Goal: Information Seeking & Learning: Learn about a topic

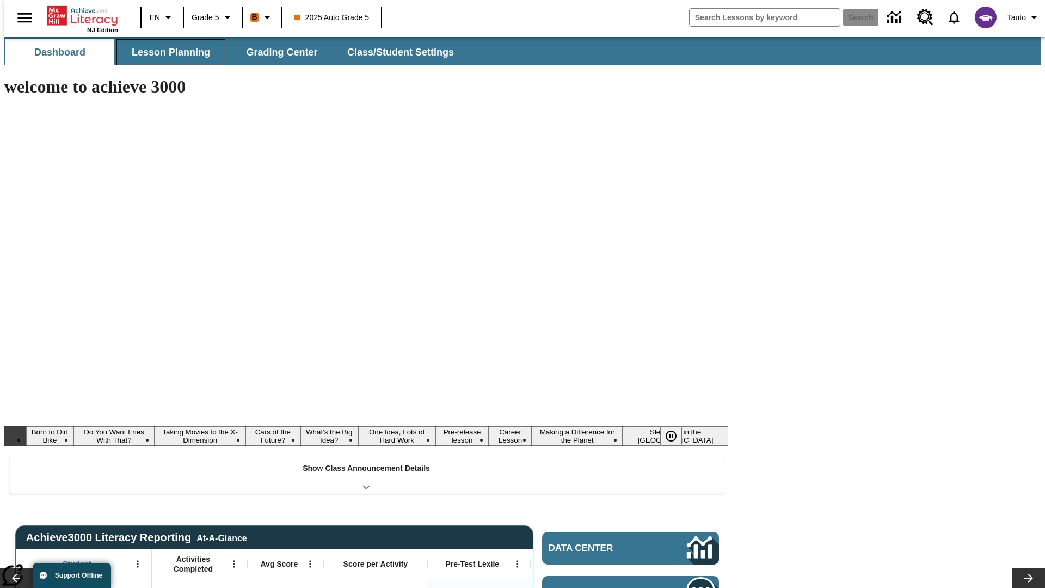
click at [167, 52] on button "Lesson Planning" at bounding box center [170, 52] width 109 height 26
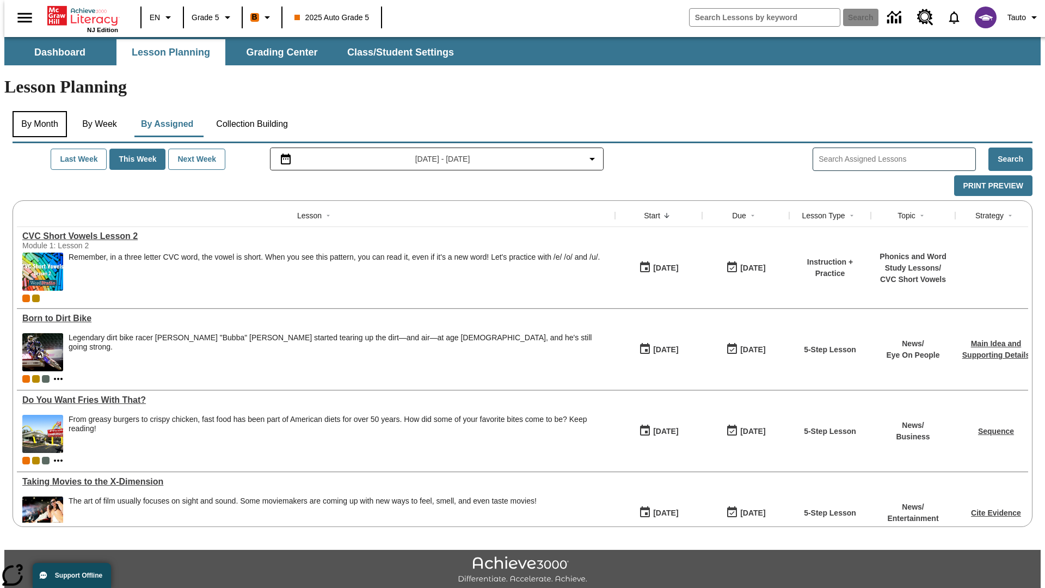
click at [36, 111] on button "By Month" at bounding box center [40, 124] width 54 height 26
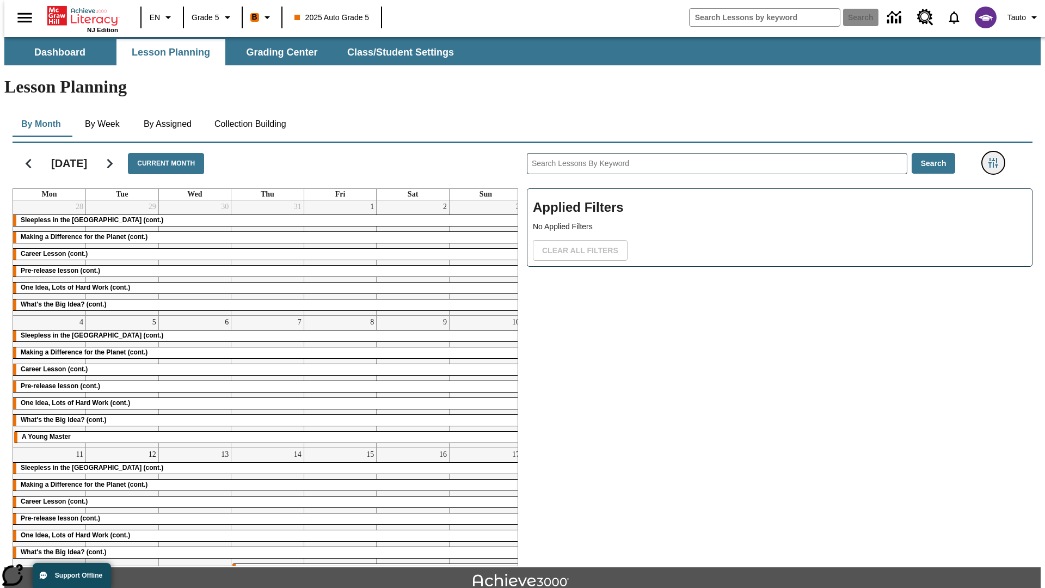
click at [996, 158] on icon "Filters Side menu" at bounding box center [993, 163] width 10 height 10
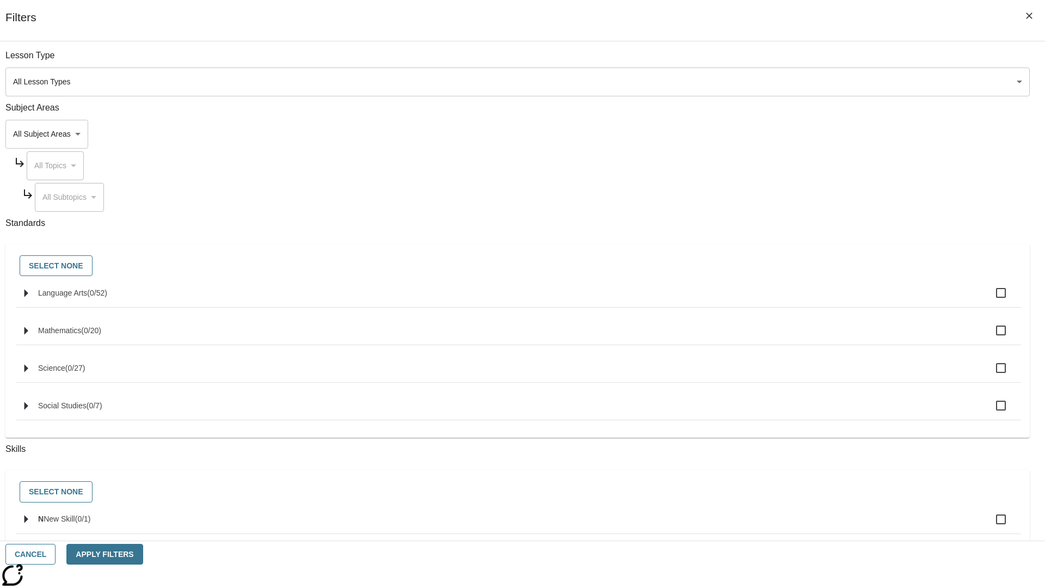
click at [784, 82] on body "Skip to main content NJ Edition EN Grade 5 B 2025 Auto Grade 5 Search 0 Tauto D…" at bounding box center [522, 337] width 1036 height 600
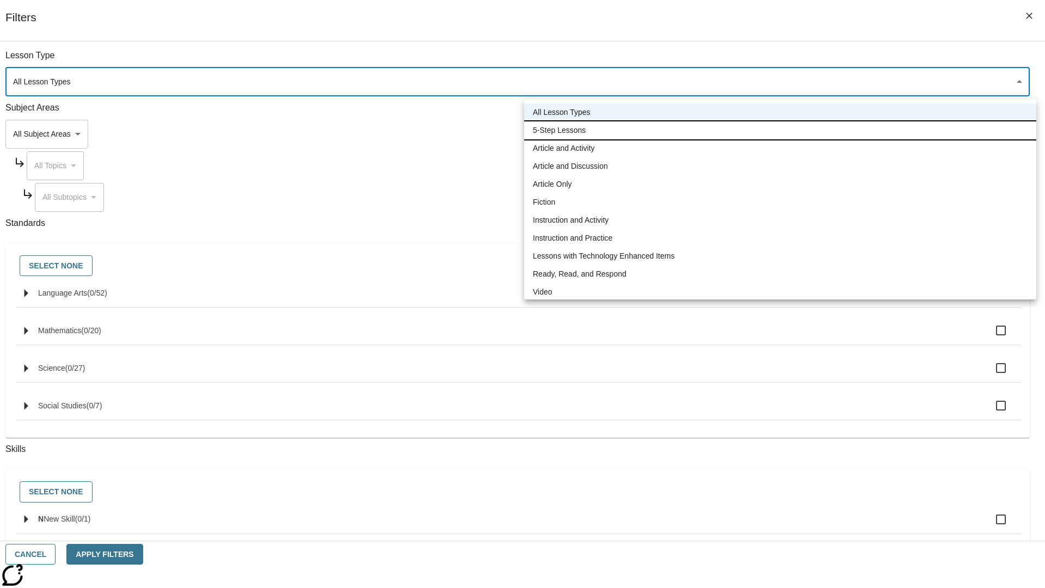
click at [780, 130] on li "5-Step Lessons" at bounding box center [780, 130] width 512 height 18
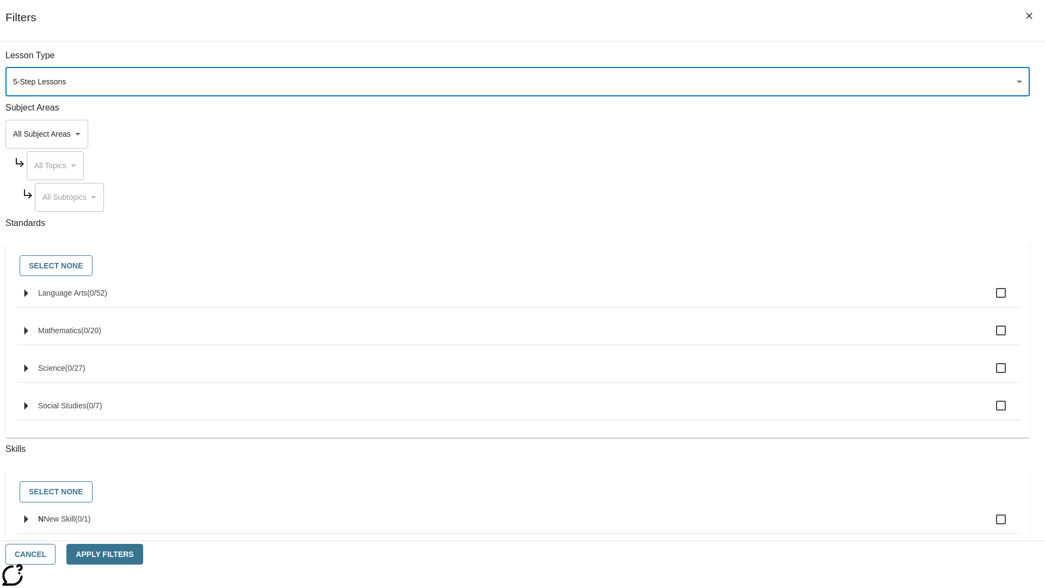
type input "1"
click at [143, 554] on button "Apply Filters" at bounding box center [104, 554] width 76 height 21
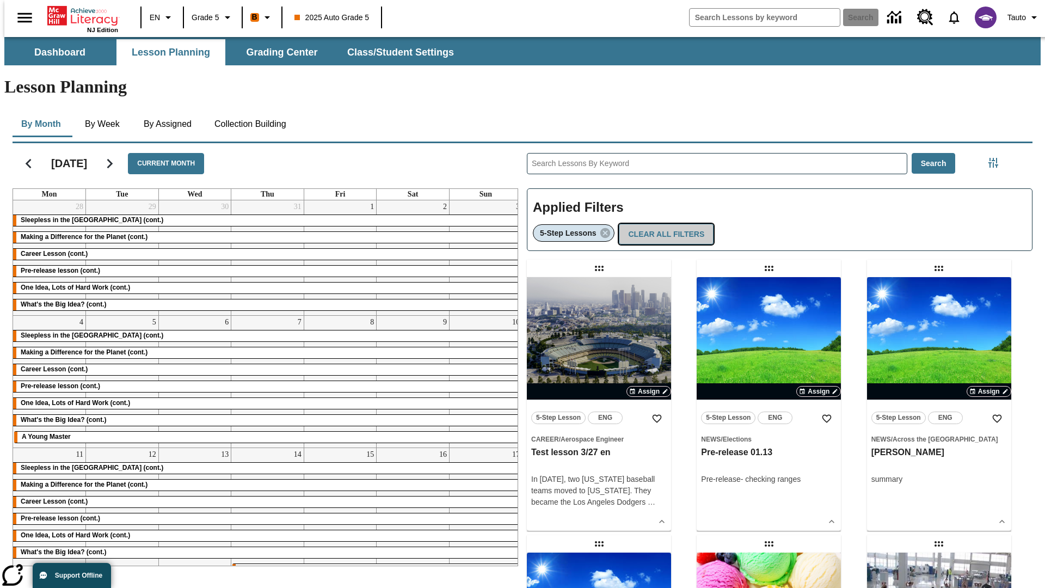
click at [663, 224] on button "Clear All Filters" at bounding box center [666, 234] width 95 height 21
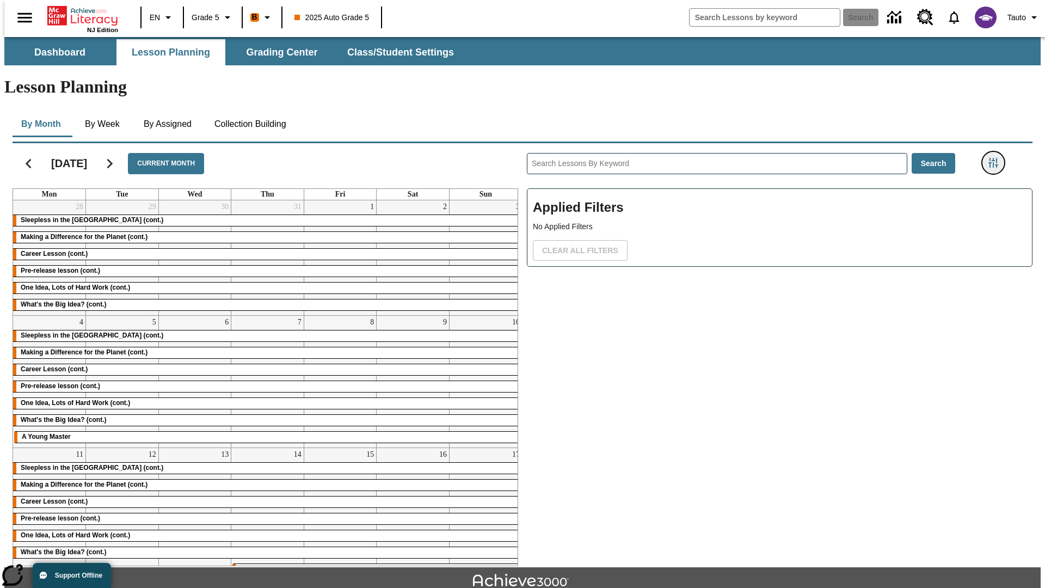
click at [996, 158] on icon "Filters Side menu" at bounding box center [993, 163] width 10 height 10
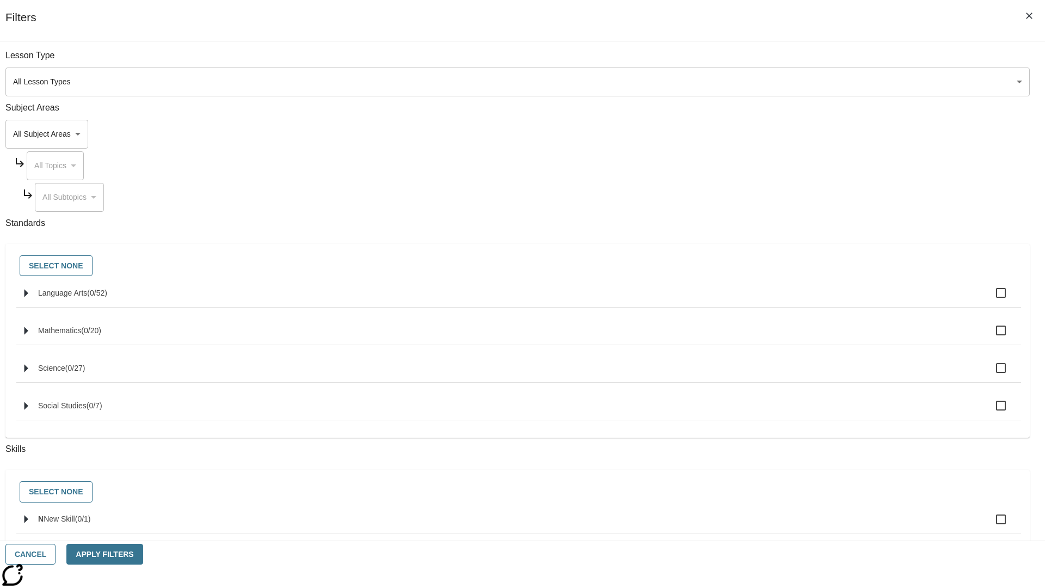
click at [784, 134] on body "Skip to main content NJ Edition EN Grade 5 B 2025 Auto Grade 5 Search 0 Tauto D…" at bounding box center [522, 337] width 1036 height 600
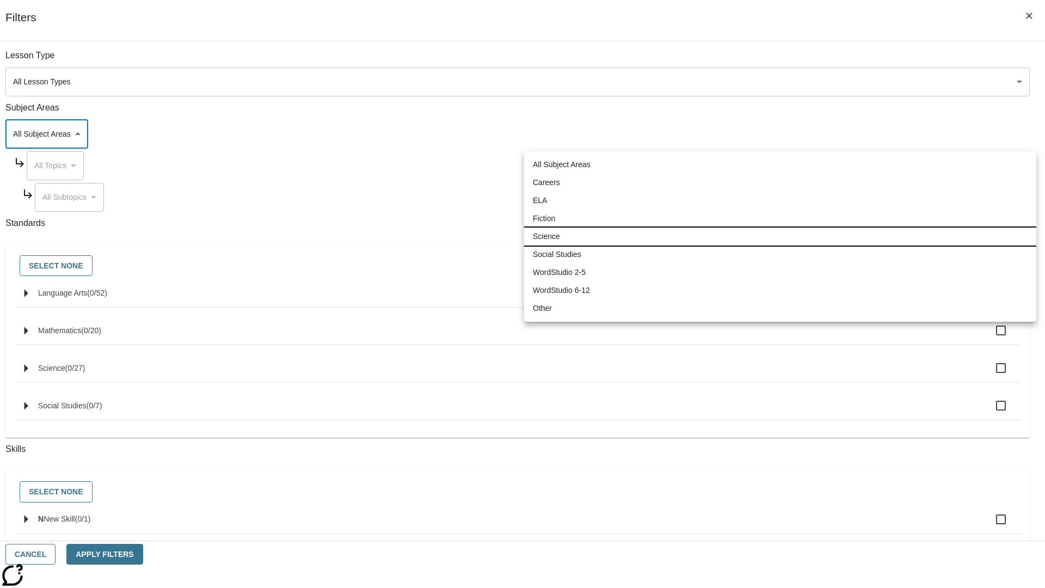
click at [780, 236] on li "Science" at bounding box center [780, 236] width 512 height 18
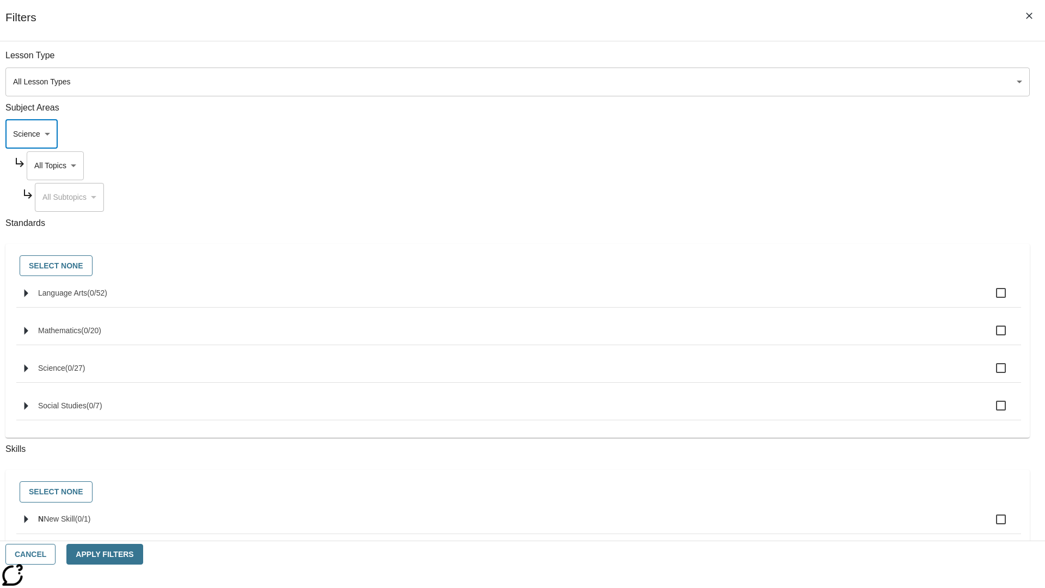
type input "2"
click at [143, 554] on button "Apply Filters" at bounding box center [104, 554] width 76 height 21
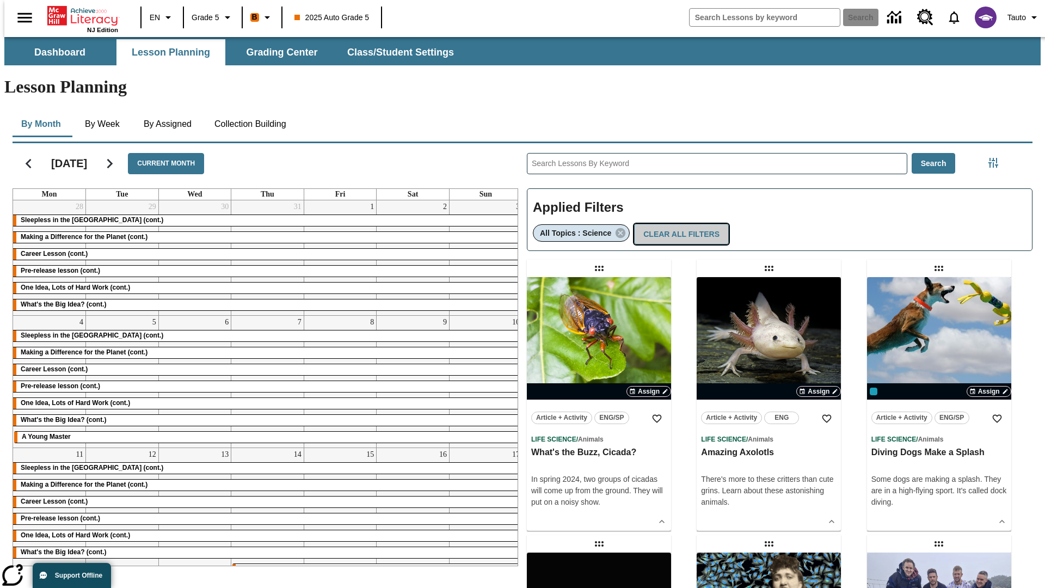
click at [676, 224] on button "Clear All Filters" at bounding box center [681, 234] width 95 height 21
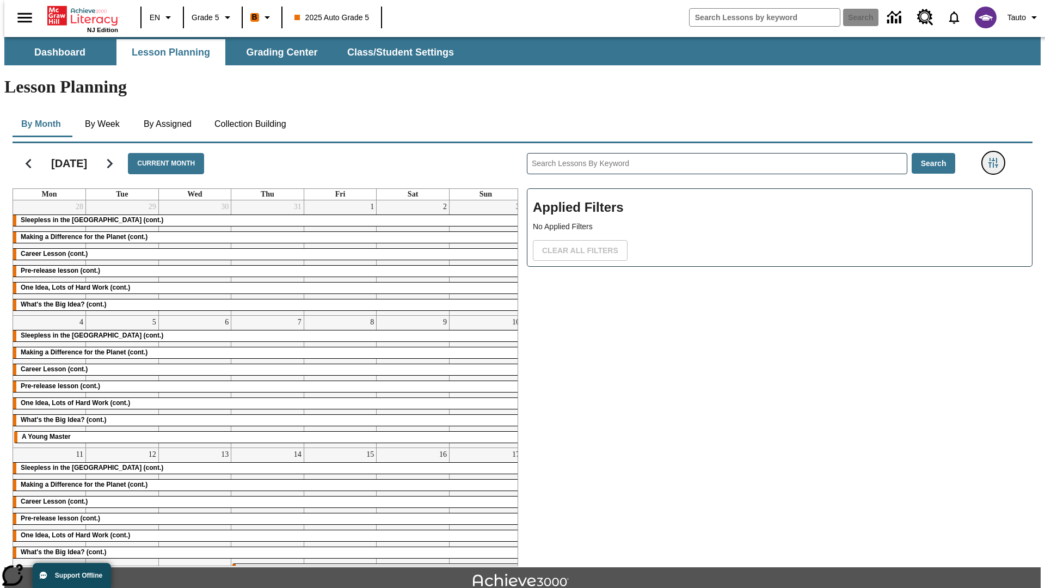
click at [996, 158] on icon "Filters Side menu" at bounding box center [993, 163] width 10 height 10
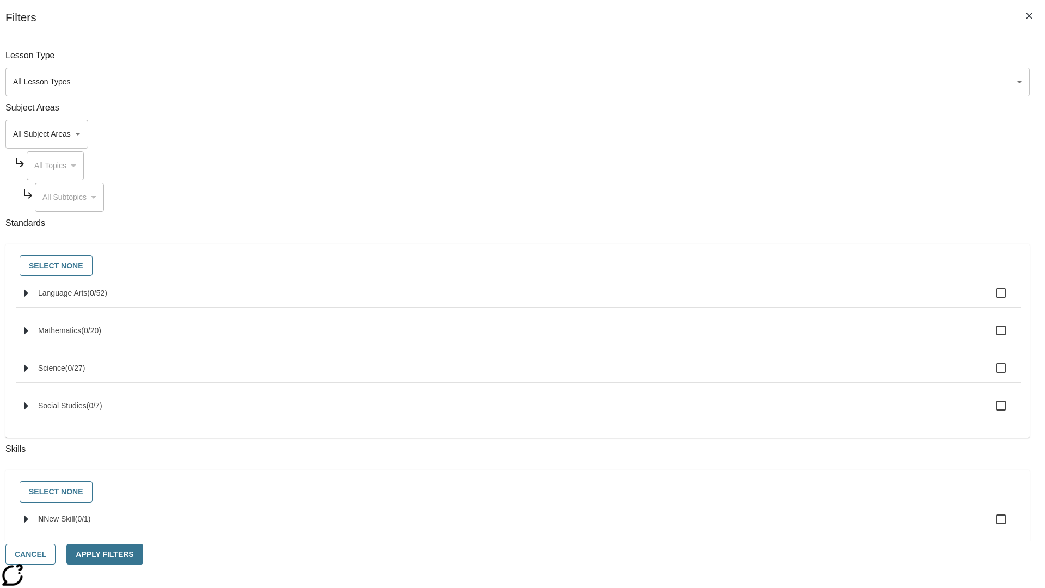
click at [107, 297] on span "Language Arts" at bounding box center [97, 292] width 20 height 9
click at [989, 299] on input "Language Arts ( 0 / 52 )" at bounding box center [1000, 292] width 23 height 23
checkbox input "true"
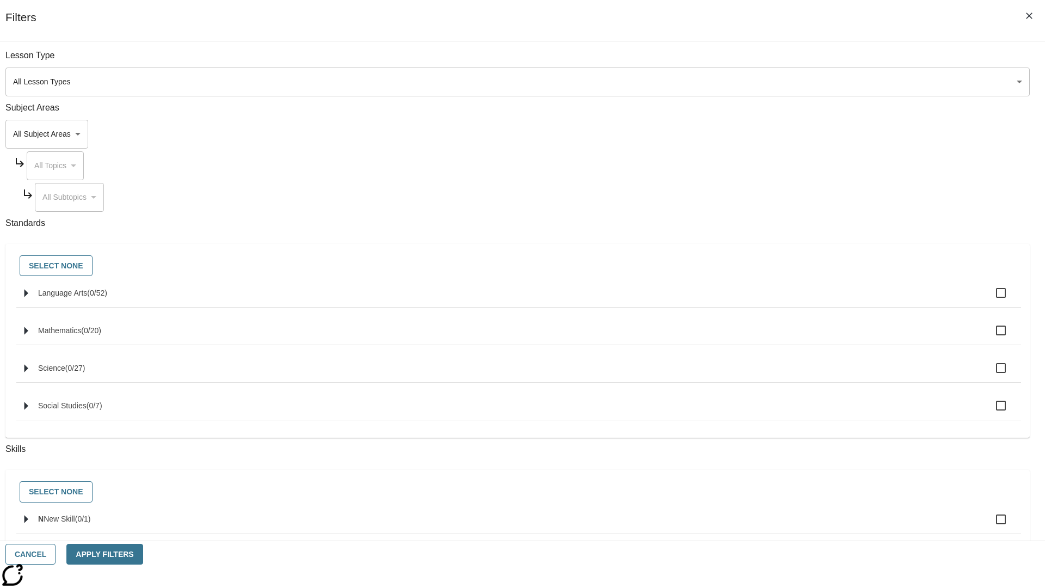
checkbox input "true"
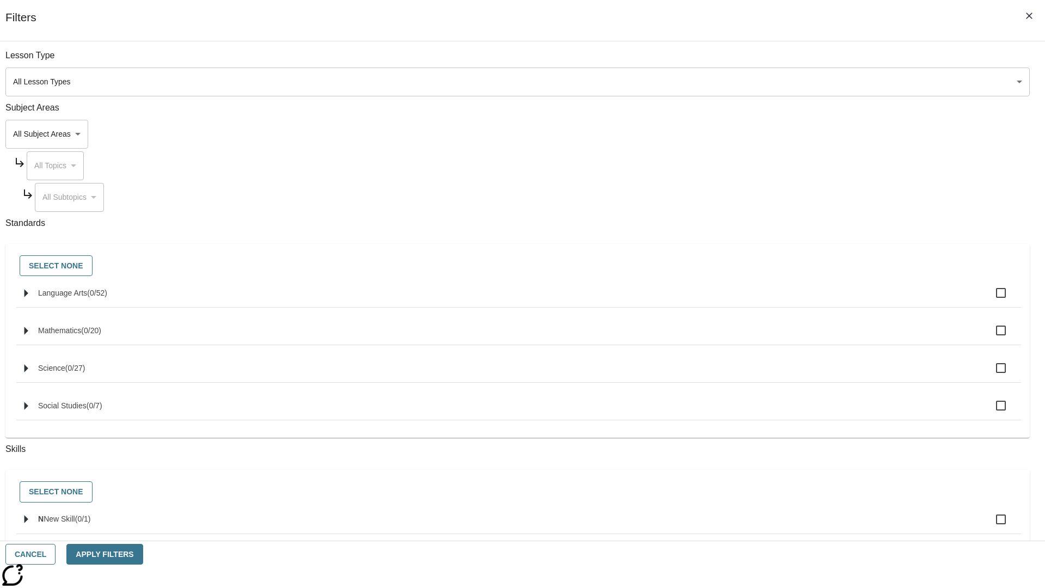
checkbox input "true"
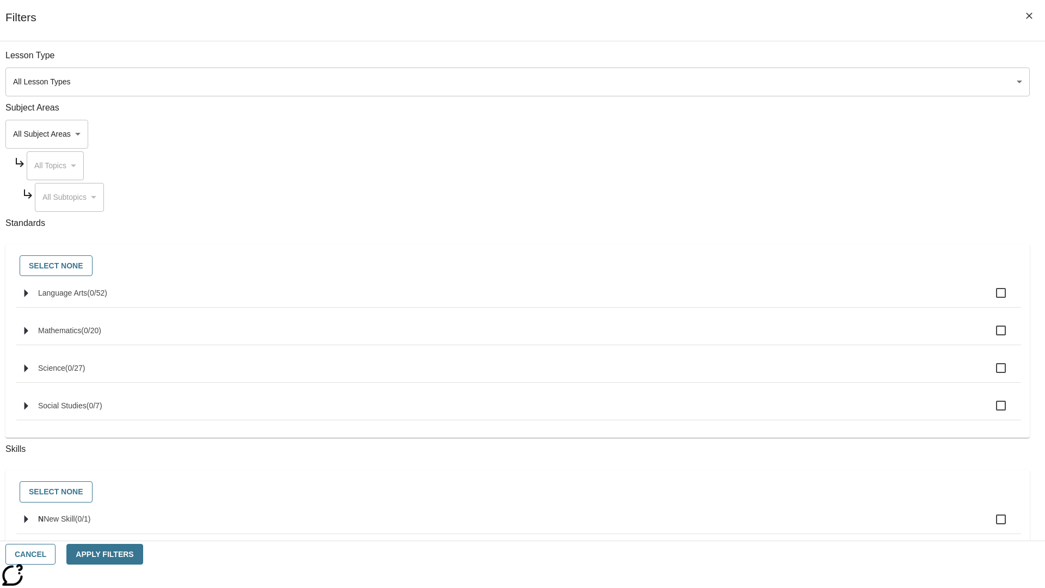
checkbox input "true"
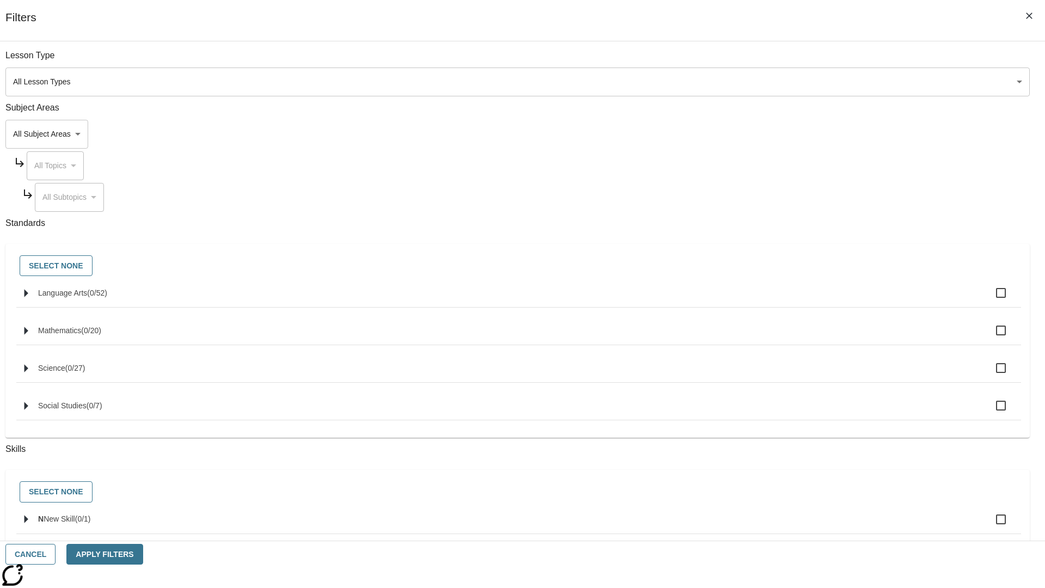
checkbox input "true"
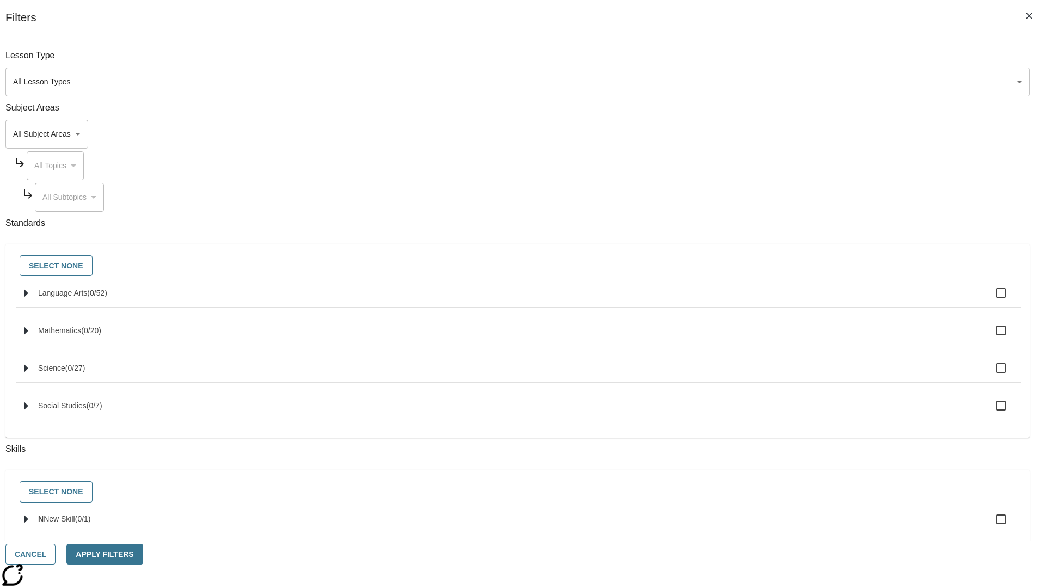
checkbox input "true"
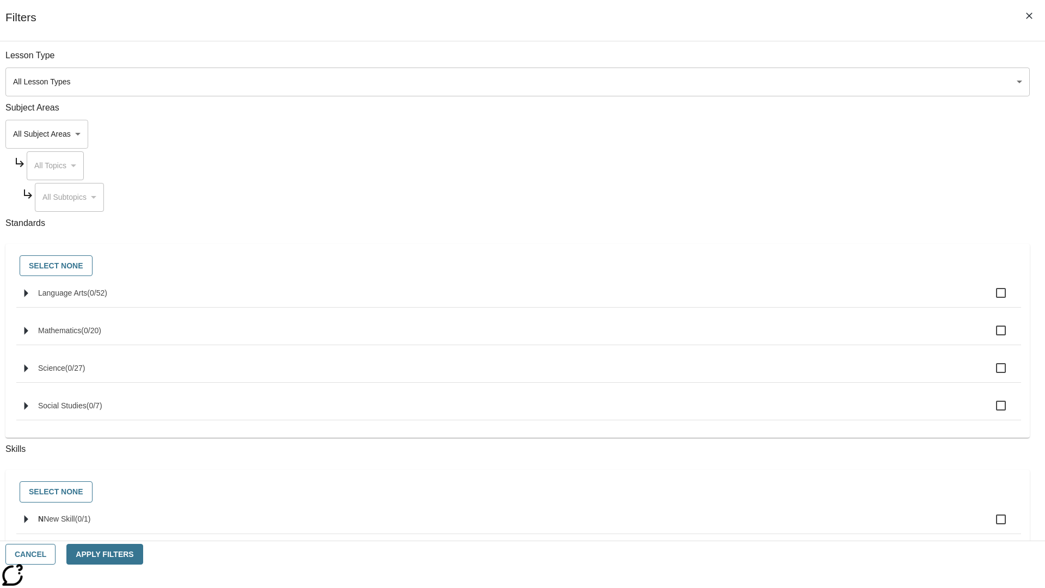
checkbox input "true"
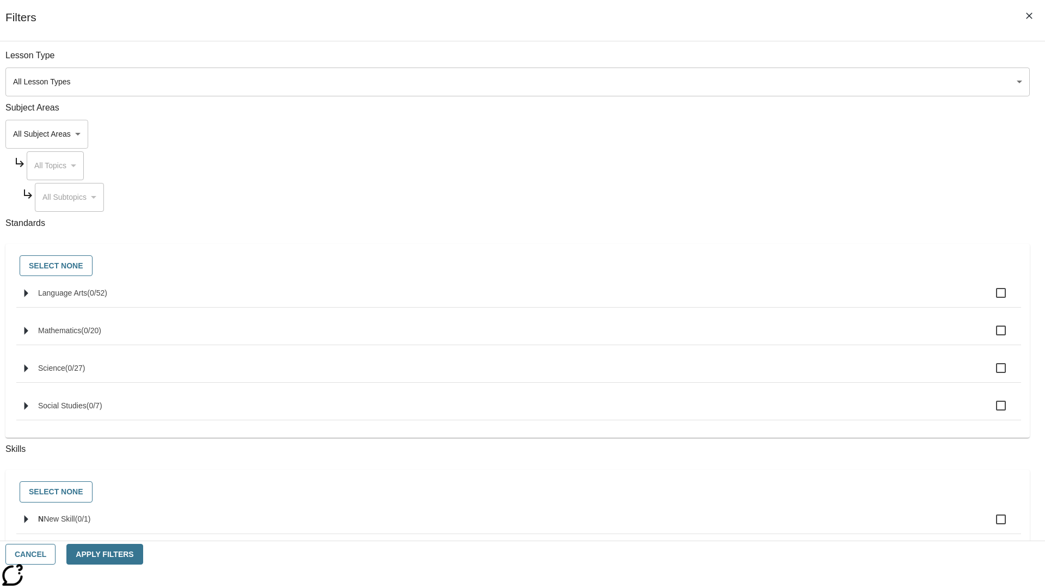
checkbox input "true"
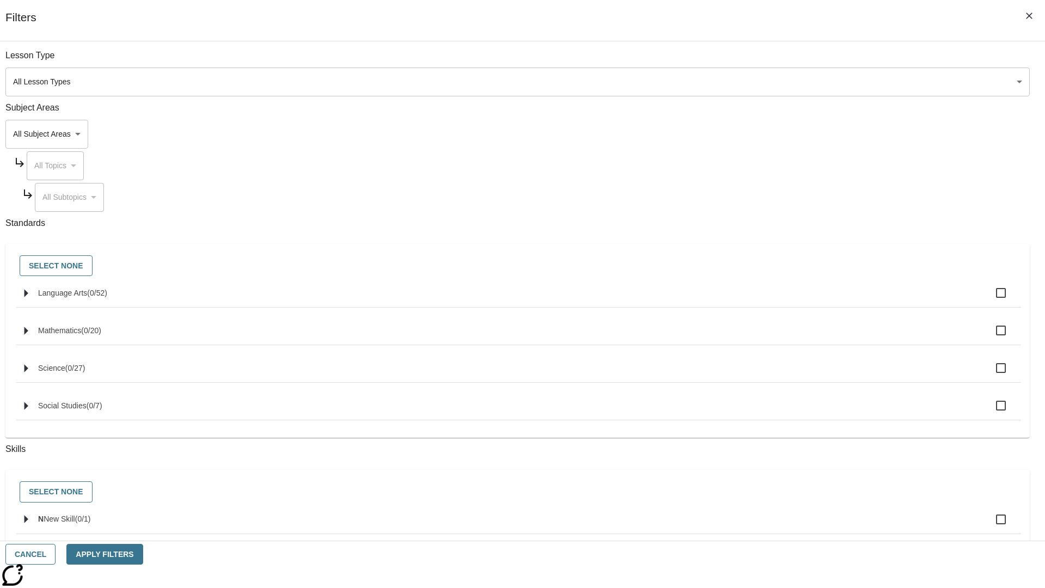
checkbox input "true"
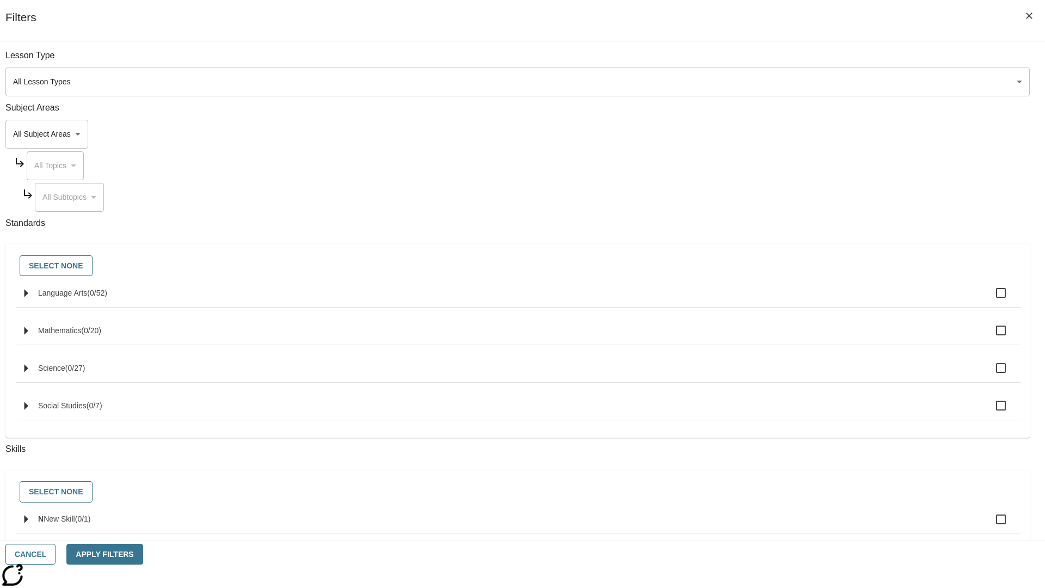
checkbox input "true"
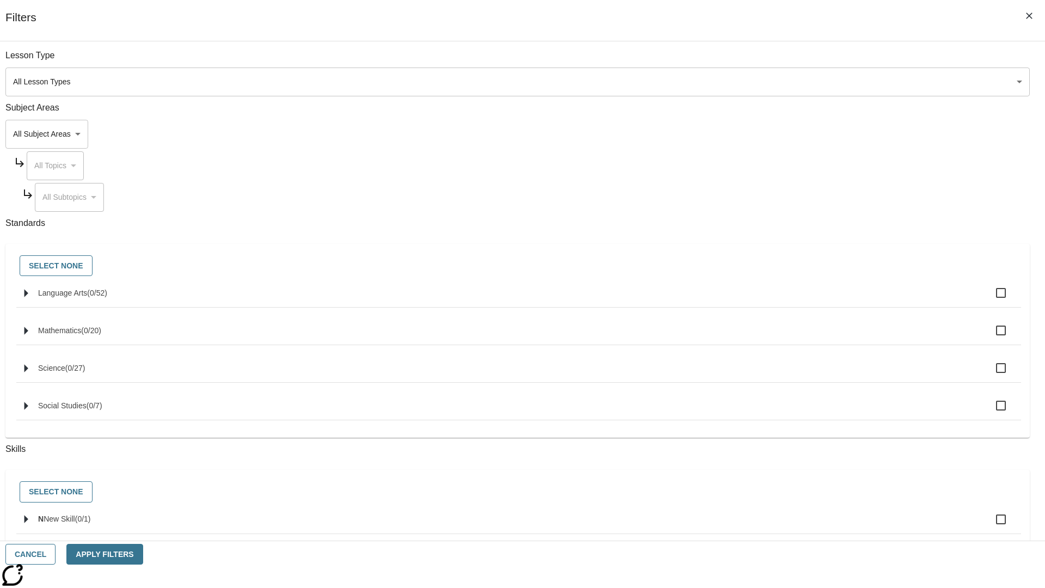
checkbox input "true"
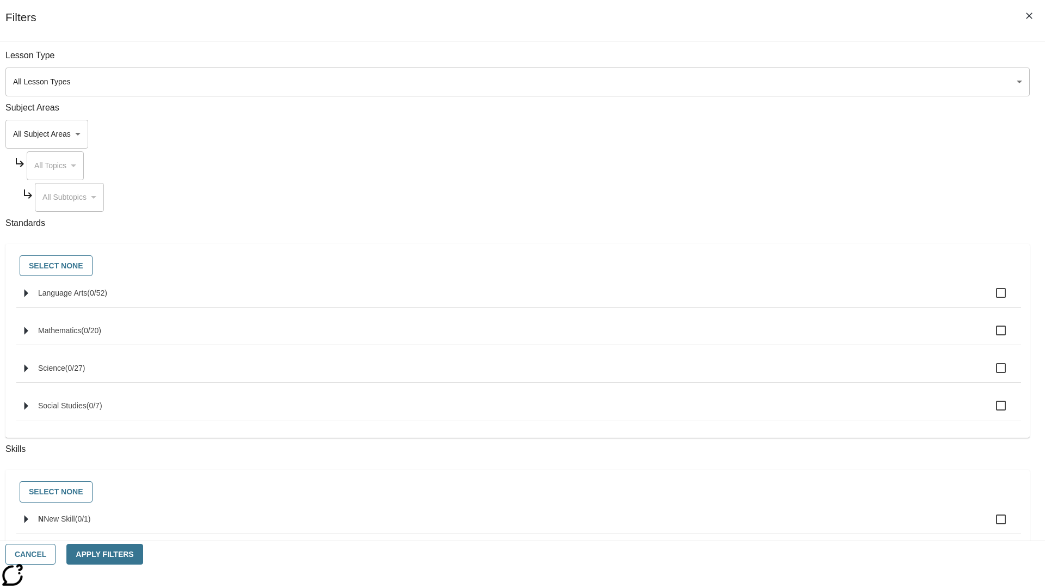
checkbox input "true"
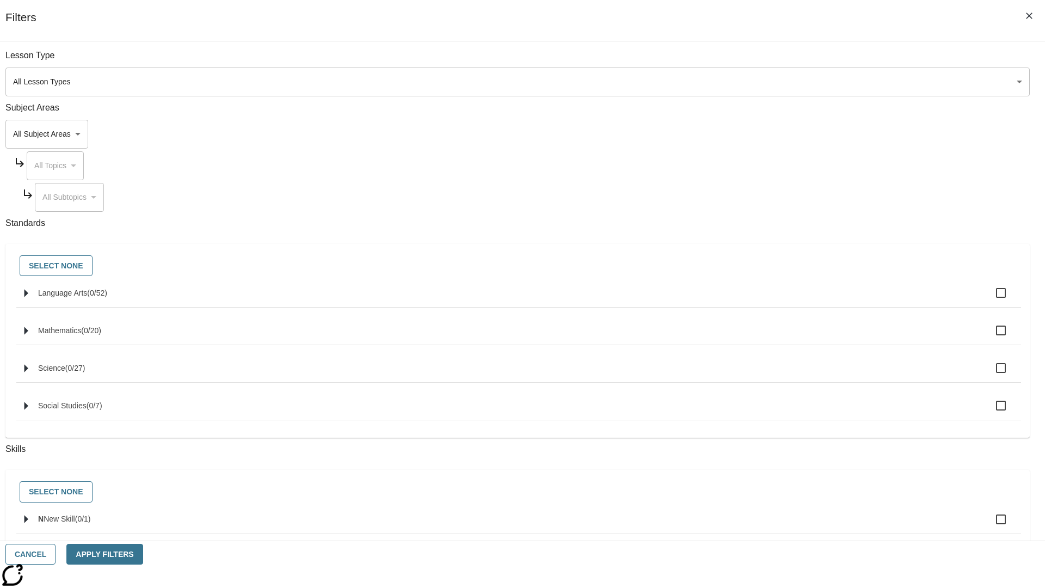
checkbox input "true"
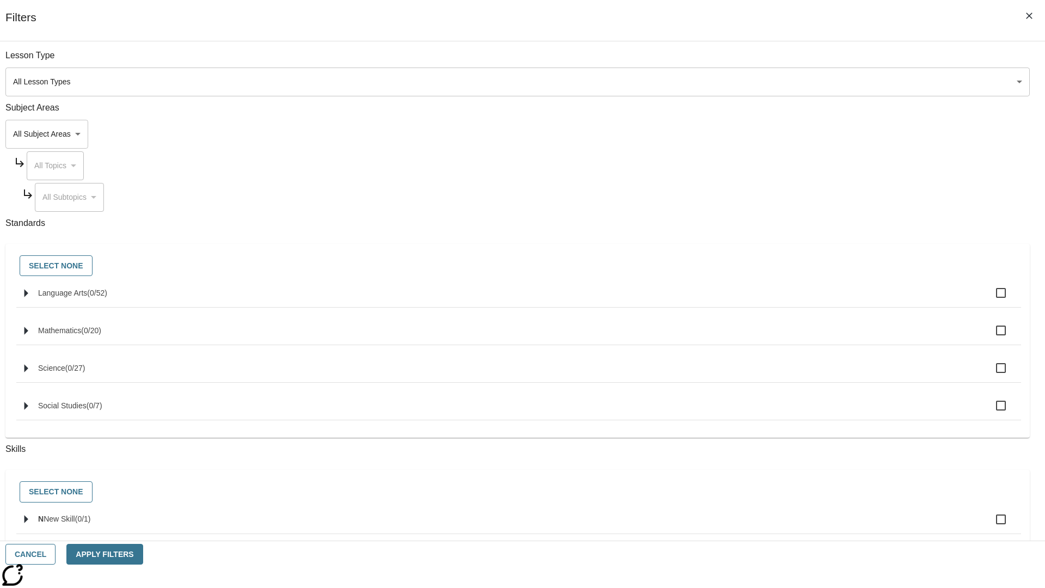
checkbox input "true"
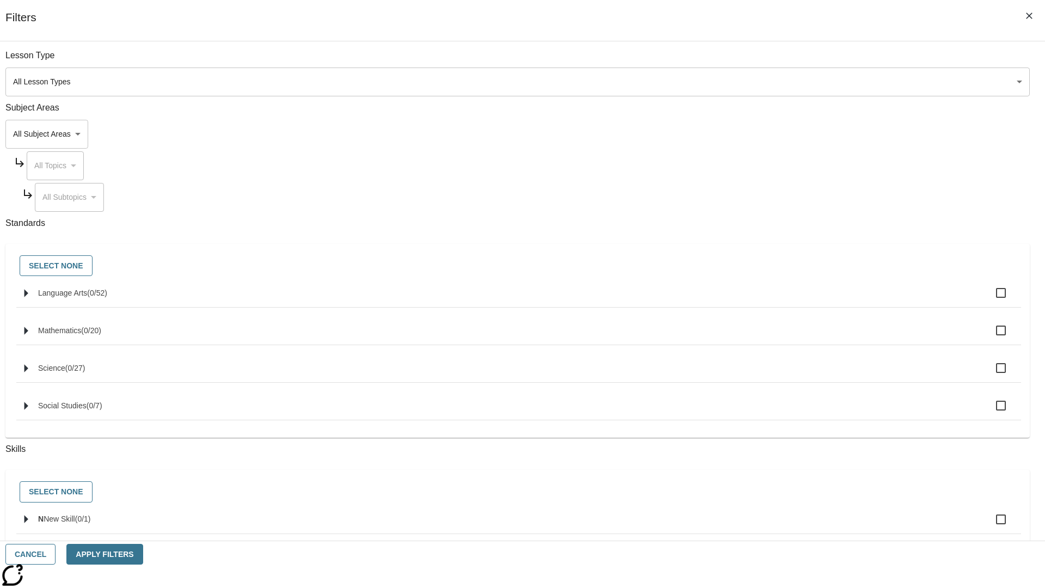
checkbox input "true"
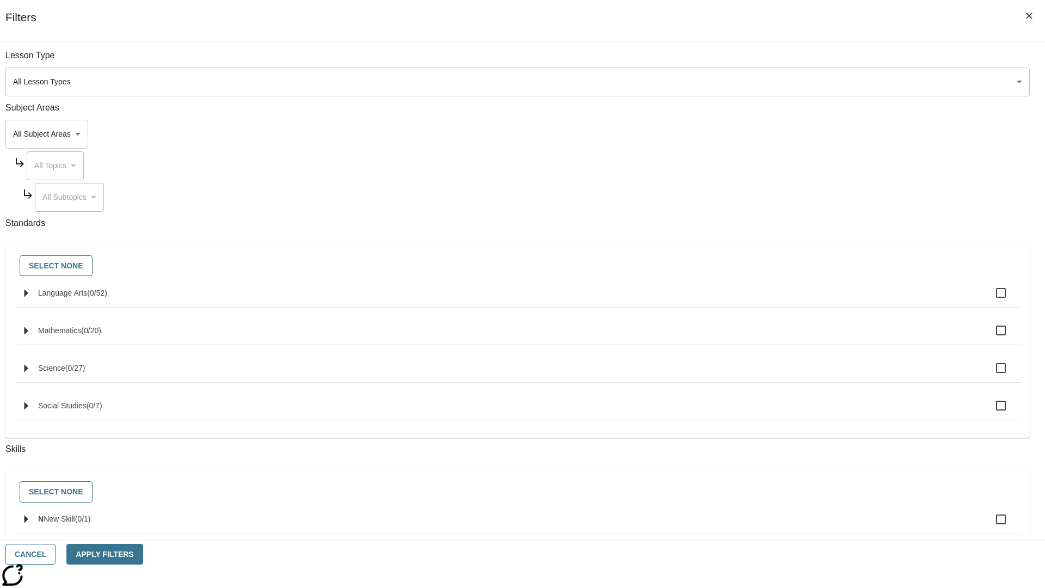
checkbox input "true"
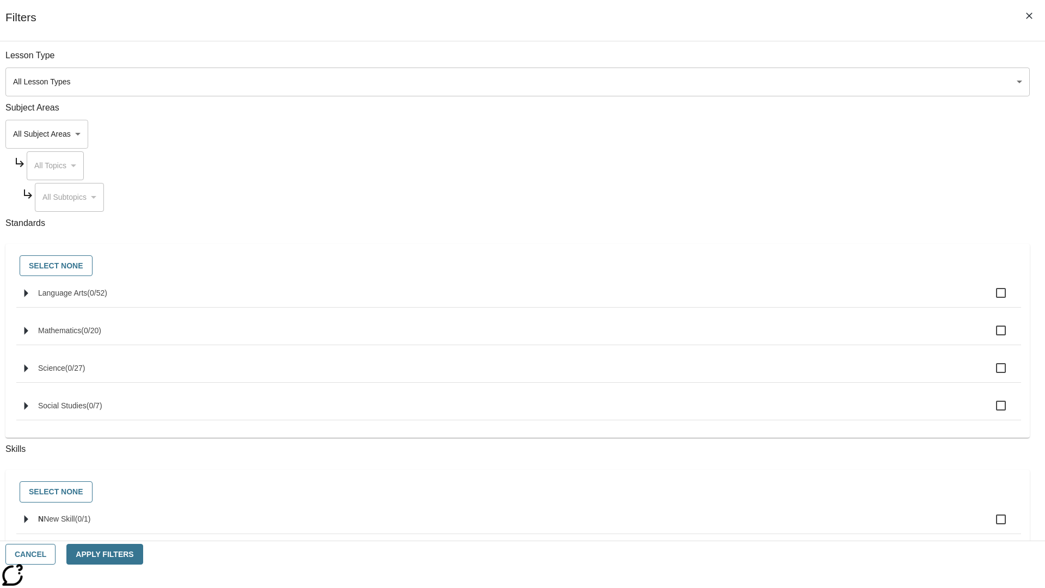
checkbox input "true"
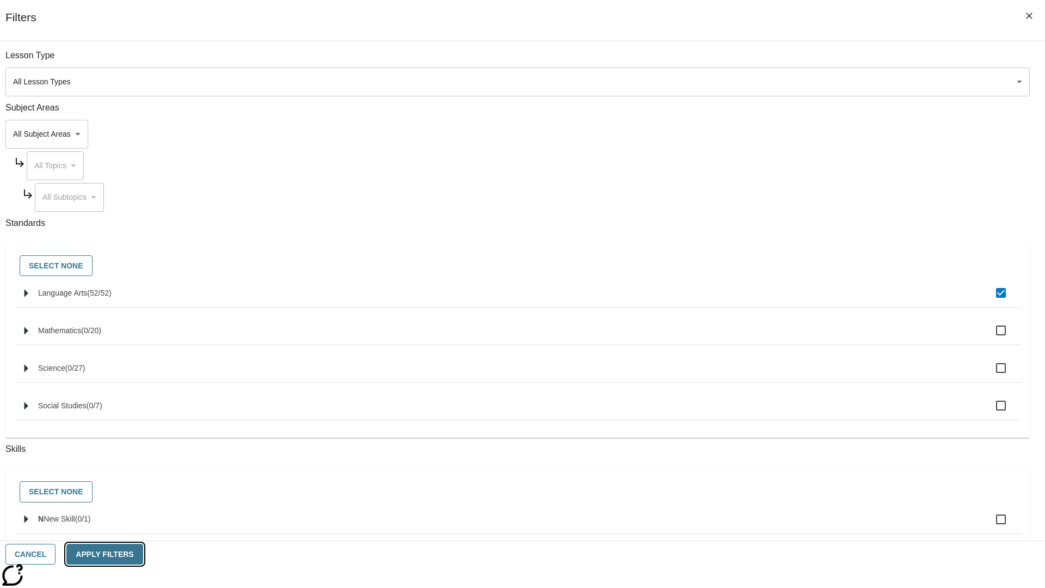
click at [143, 554] on button "Apply Filters" at bounding box center [104, 554] width 76 height 21
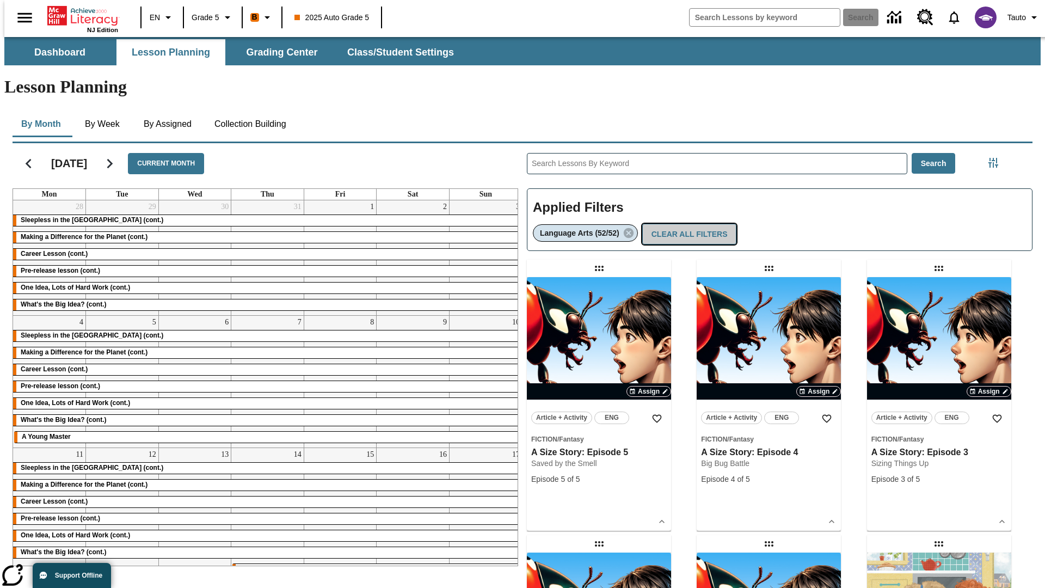
click at [687, 224] on button "Clear All Filters" at bounding box center [689, 234] width 95 height 21
click at [996, 158] on icon "Filters Side menu" at bounding box center [993, 163] width 10 height 10
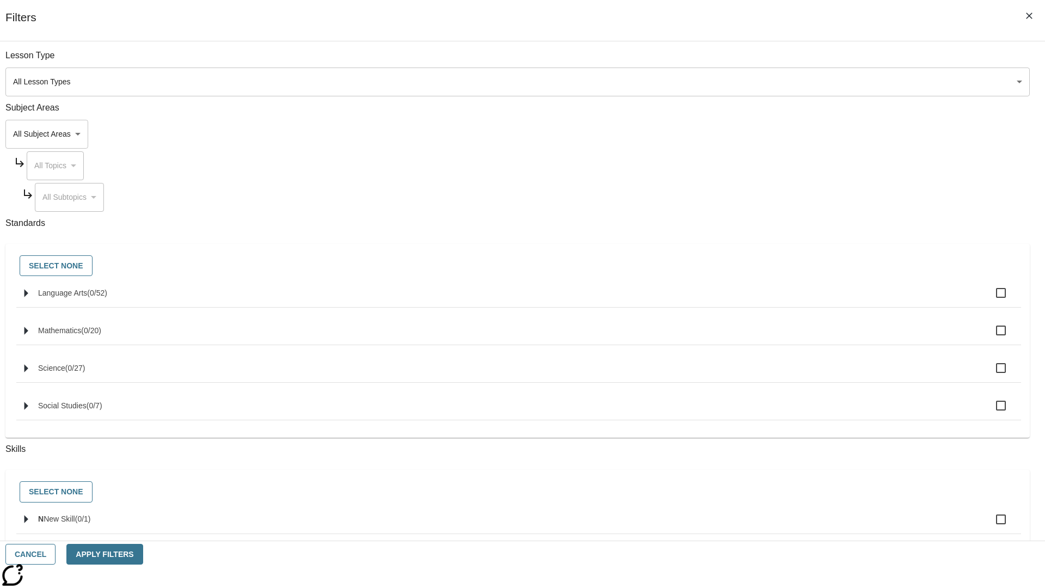
click at [785, 526] on label "N New Skill ( 0 / 1 )" at bounding box center [525, 519] width 974 height 23
click at [989, 526] on input "N New Skill ( 0 / 1 )" at bounding box center [1000, 519] width 23 height 23
checkbox input "true"
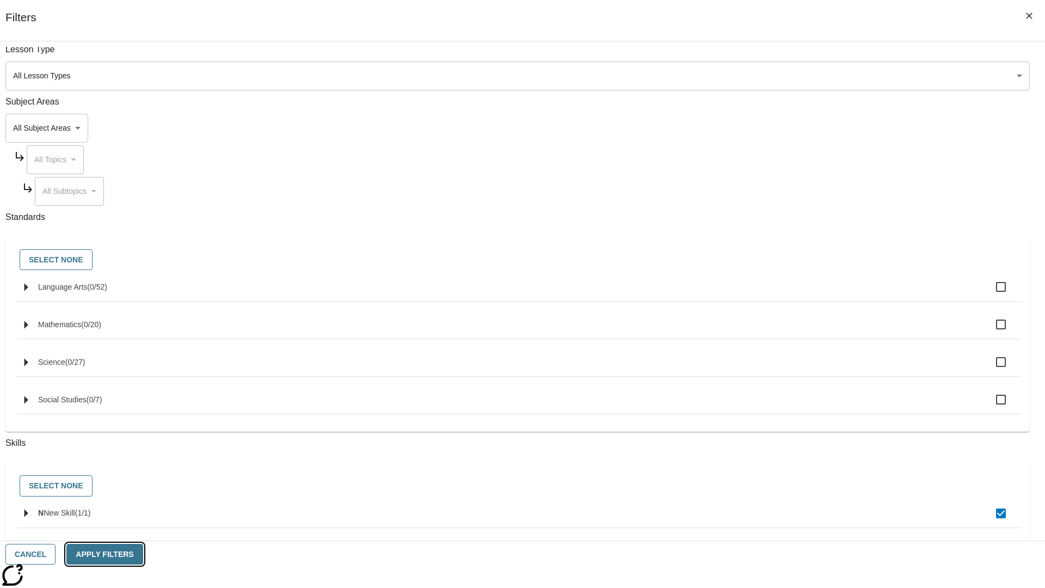
click at [143, 554] on button "Apply Filters" at bounding box center [104, 554] width 76 height 21
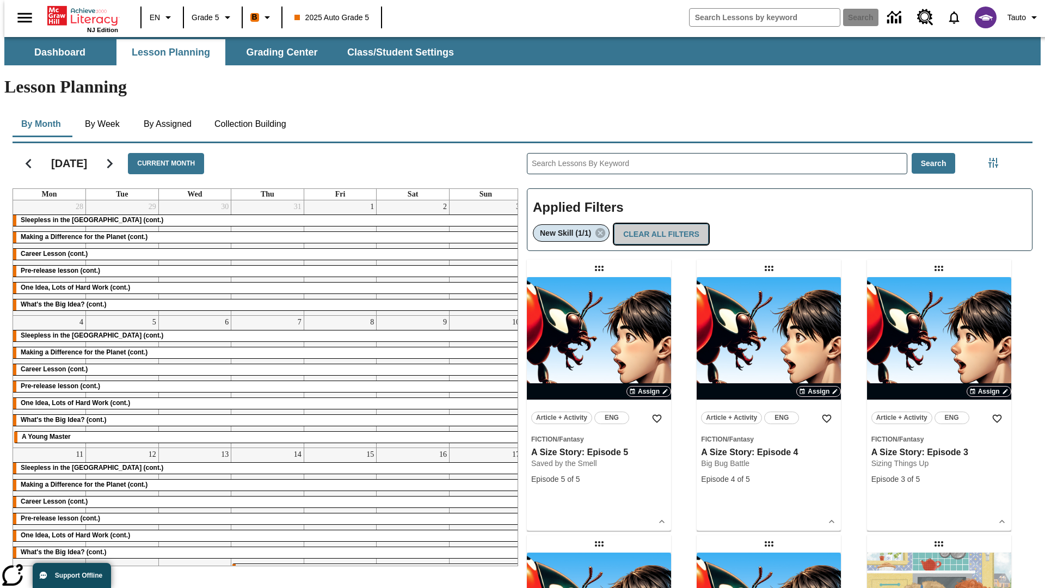
click at [658, 224] on button "Clear All Filters" at bounding box center [661, 234] width 95 height 21
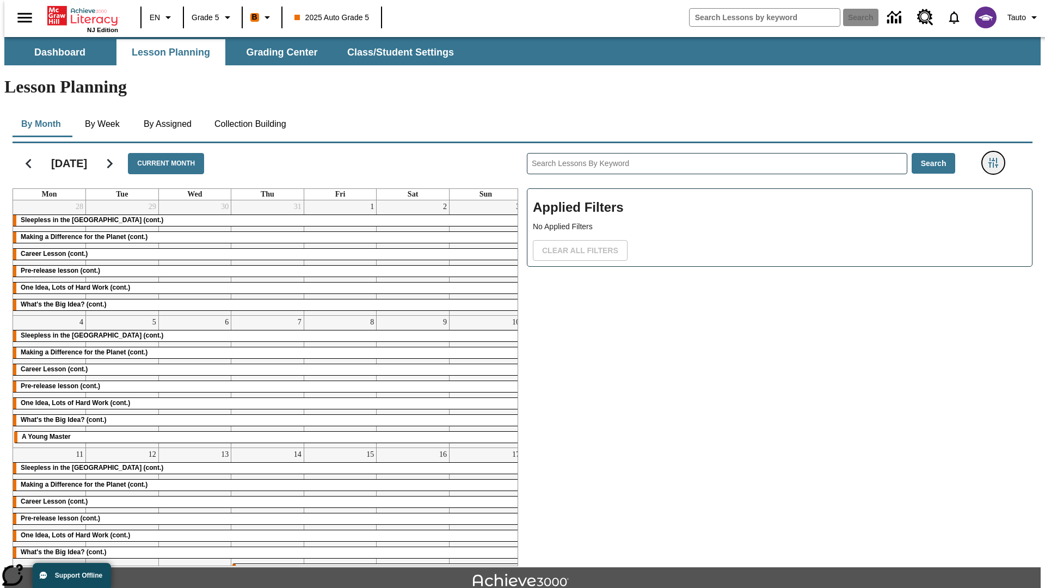
click at [996, 158] on icon "Filters Side menu" at bounding box center [993, 163] width 10 height 10
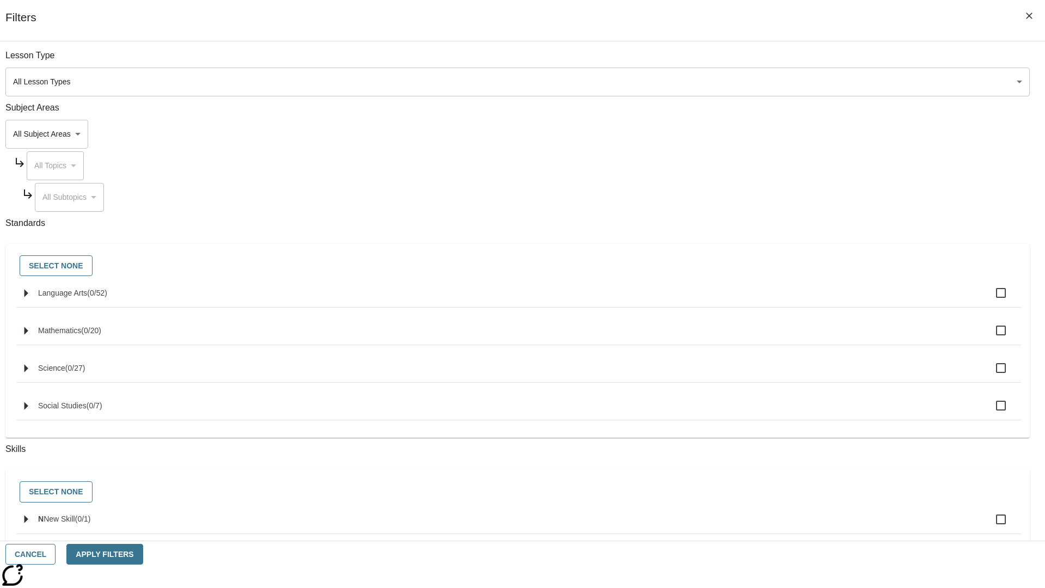
checkbox input "true"
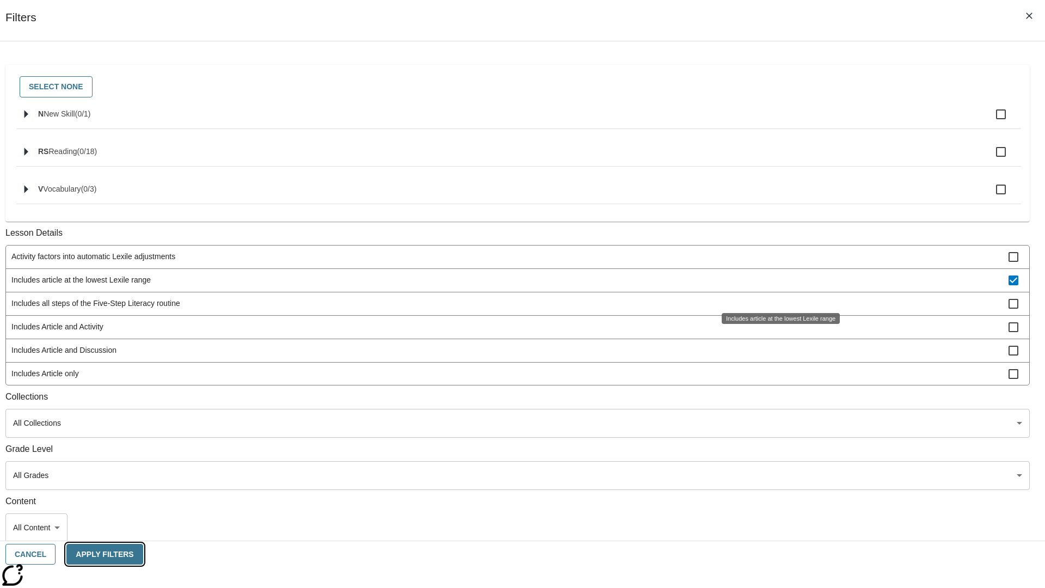
click at [143, 554] on button "Apply Filters" at bounding box center [104, 554] width 76 height 21
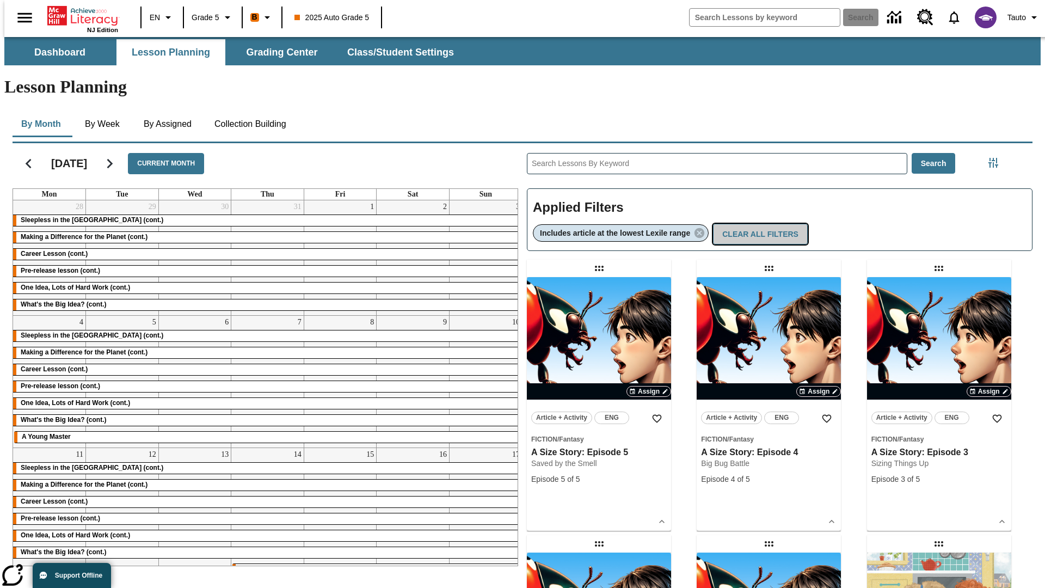
click at [762, 224] on button "Clear All Filters" at bounding box center [760, 234] width 95 height 21
click at [996, 158] on icon "Filters Side menu" at bounding box center [993, 163] width 10 height 10
